Goal: Navigation & Orientation: Go to known website

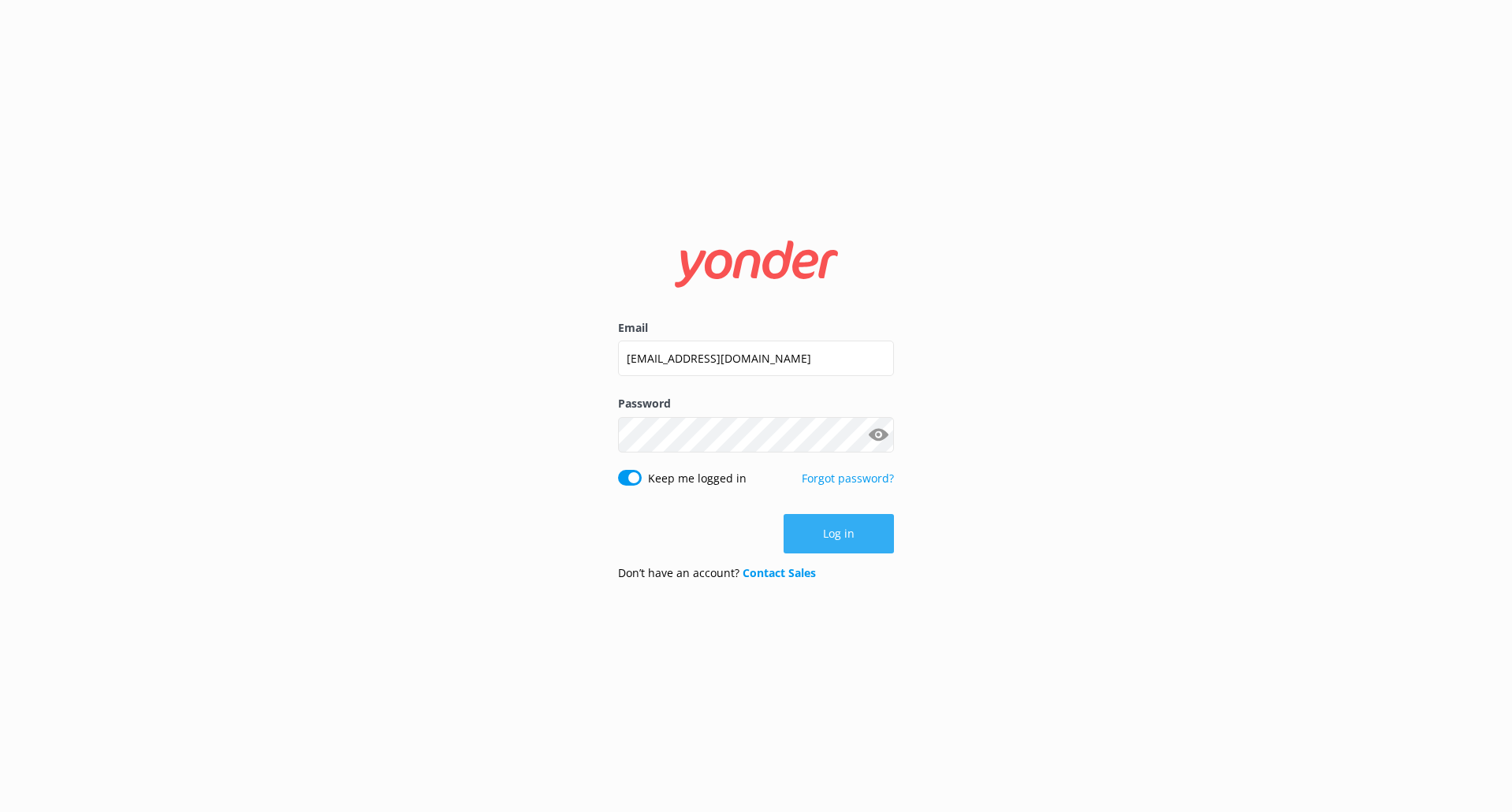
click at [873, 537] on button "Log in" at bounding box center [838, 534] width 110 height 40
